Goal: Task Accomplishment & Management: Manage account settings

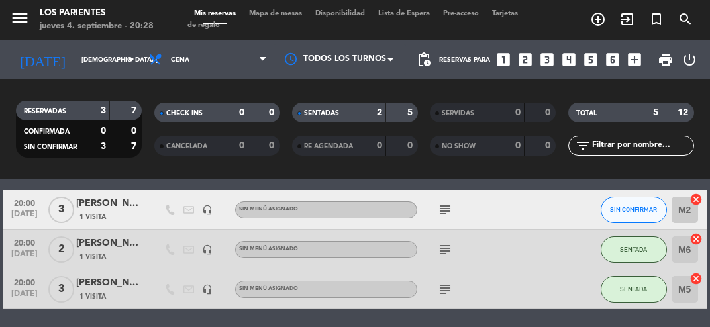
scroll to position [49, 0]
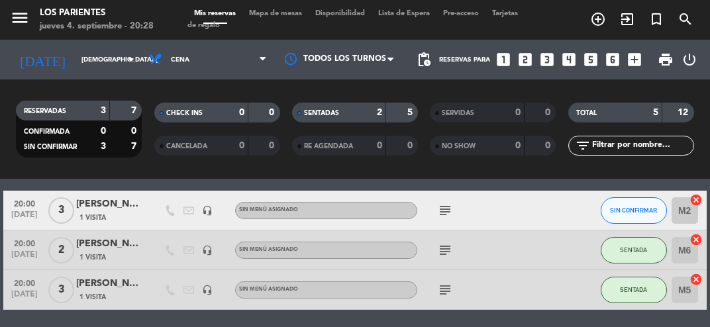
click at [399, 111] on div "5" at bounding box center [401, 112] width 25 height 15
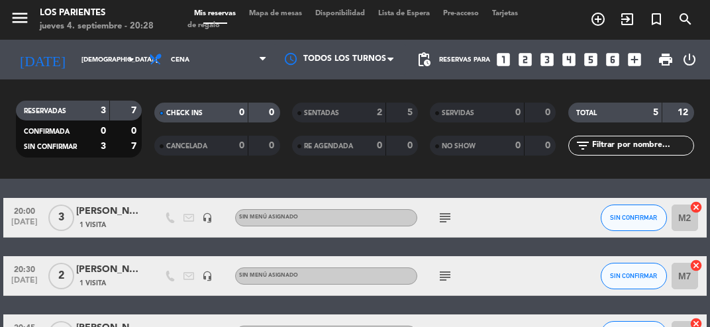
scroll to position [71, 0]
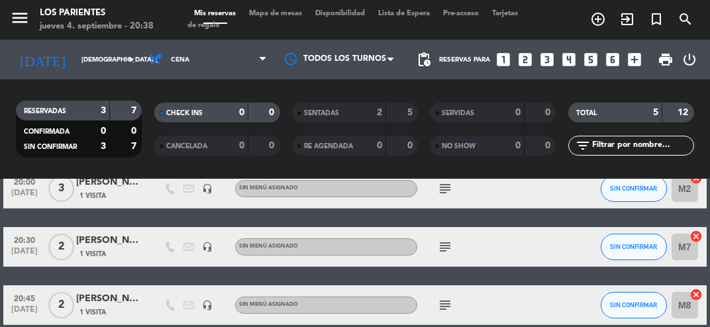
click at [449, 240] on icon "subject" at bounding box center [445, 247] width 16 height 16
click at [645, 247] on span "SIN CONFIRMAR" at bounding box center [633, 246] width 47 height 7
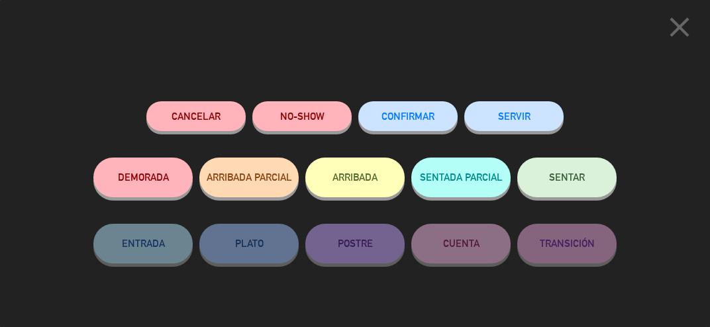
click at [580, 185] on button "SENTAR" at bounding box center [566, 178] width 99 height 40
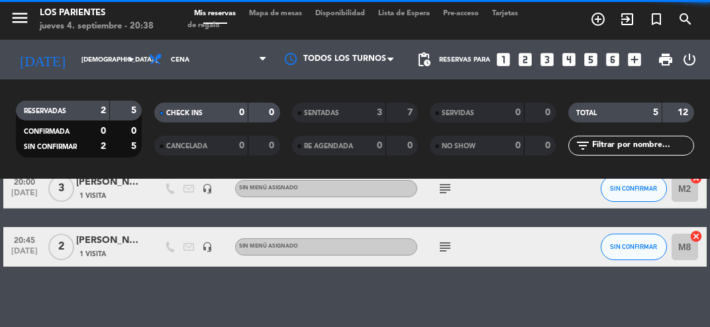
scroll to position [13, 0]
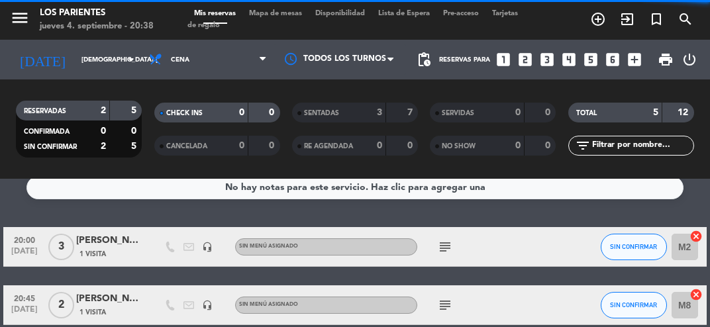
click at [687, 234] on input "M2" at bounding box center [684, 247] width 26 height 26
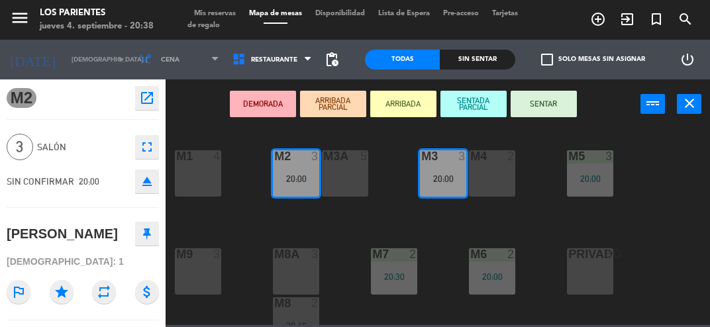
click at [506, 183] on div "M4 2" at bounding box center [492, 173] width 46 height 46
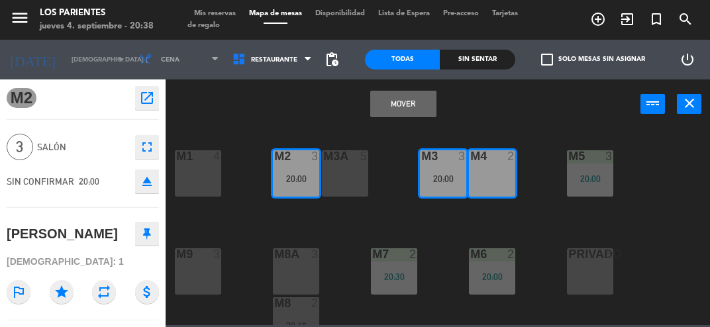
click at [414, 112] on button "Mover" at bounding box center [403, 104] width 66 height 26
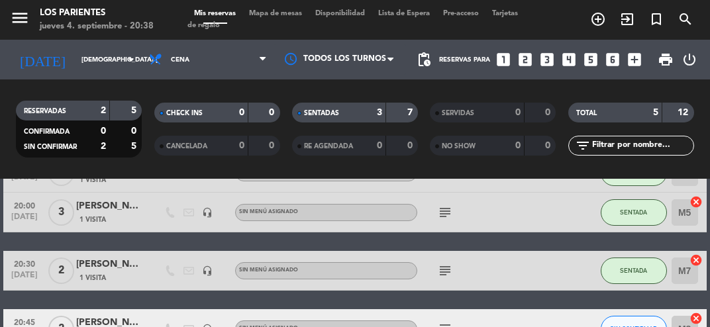
scroll to position [128, 0]
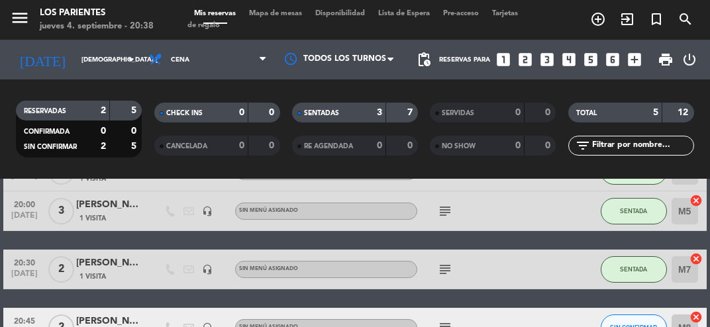
click at [687, 273] on input "M7" at bounding box center [684, 269] width 26 height 26
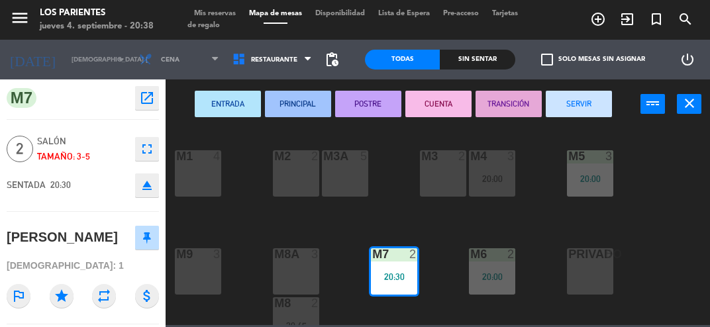
click at [449, 172] on div "M3 2" at bounding box center [443, 173] width 46 height 46
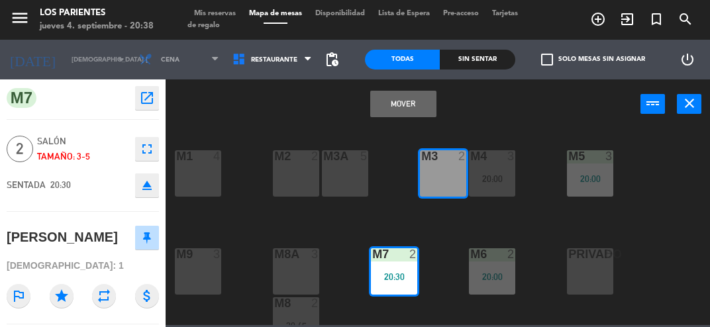
click at [416, 111] on button "Mover" at bounding box center [403, 104] width 66 height 26
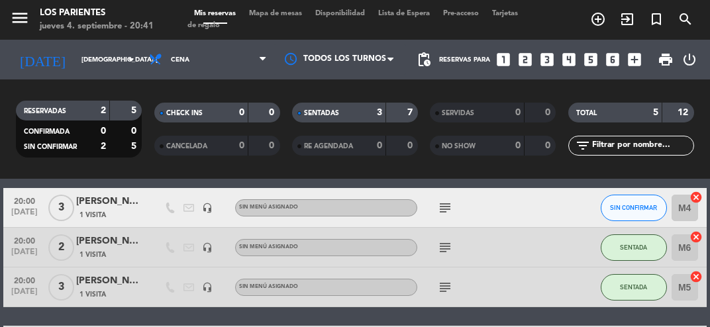
scroll to position [74, 0]
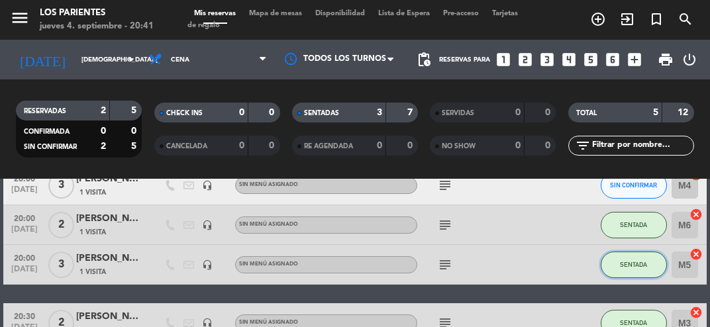
click at [635, 269] on button "SENTADA" at bounding box center [633, 265] width 66 height 26
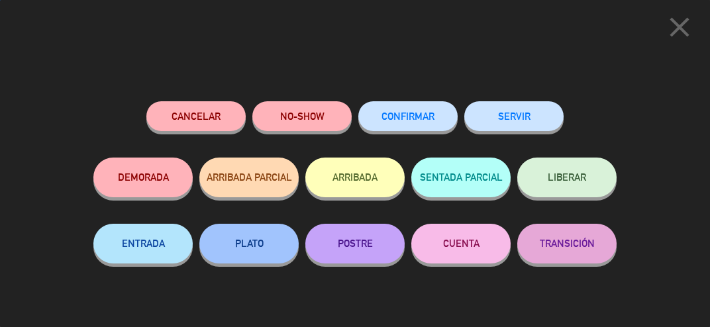
click at [552, 122] on button "SERVIR" at bounding box center [513, 116] width 99 height 30
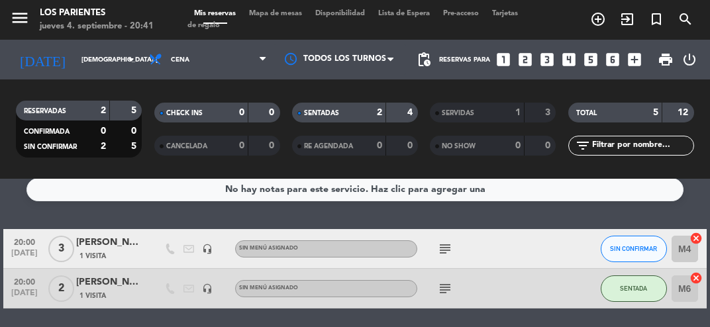
scroll to position [8, 0]
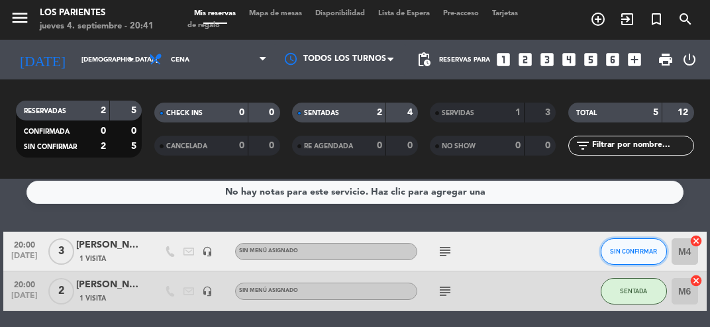
click at [644, 253] on span "SIN CONFIRMAR" at bounding box center [633, 251] width 47 height 7
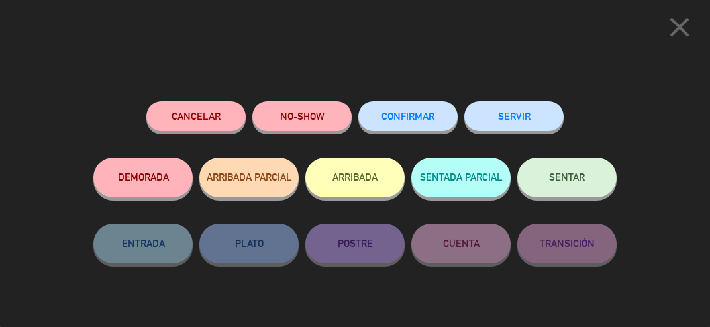
click at [689, 31] on icon "close" at bounding box center [679, 27] width 33 height 33
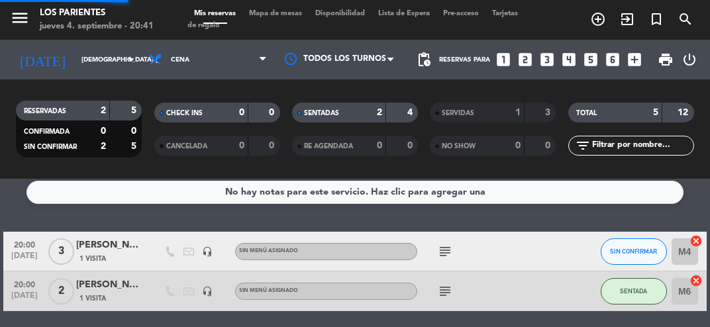
click at [451, 252] on icon "subject" at bounding box center [445, 252] width 16 height 16
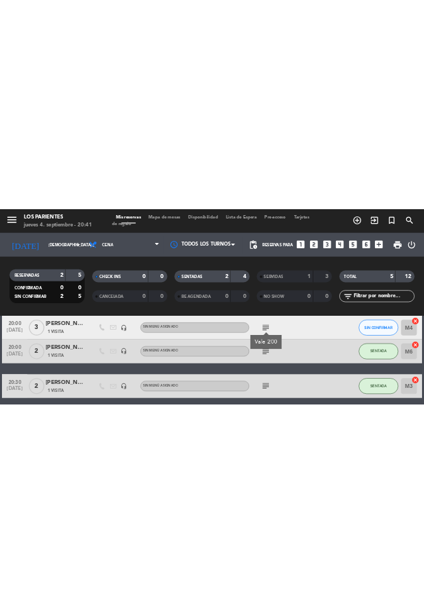
scroll to position [111, 0]
